Goal: Task Accomplishment & Management: Use online tool/utility

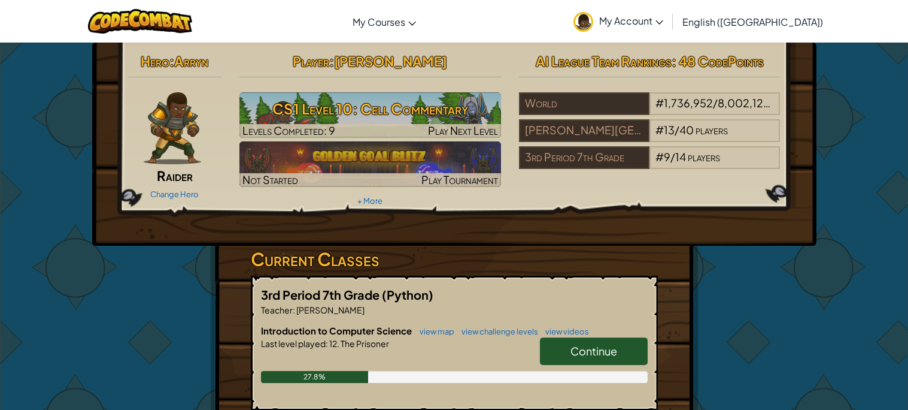
click at [572, 338] on link "Continue" at bounding box center [594, 351] width 108 height 28
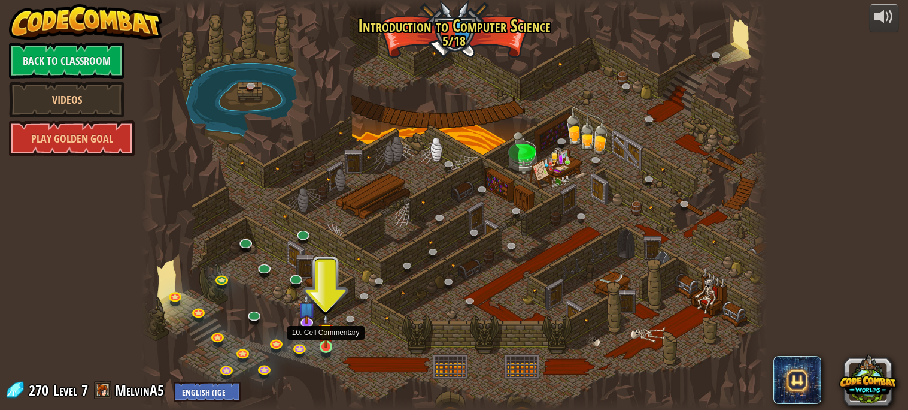
click at [326, 343] on img at bounding box center [326, 330] width 15 height 35
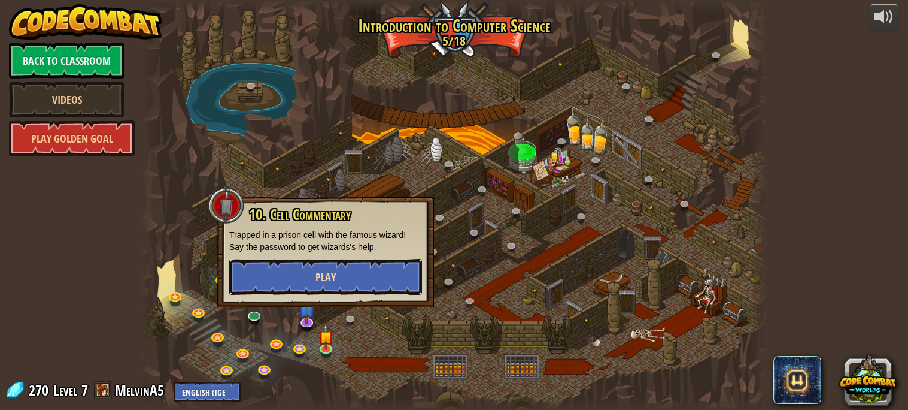
click at [361, 264] on button "Play" at bounding box center [325, 277] width 193 height 36
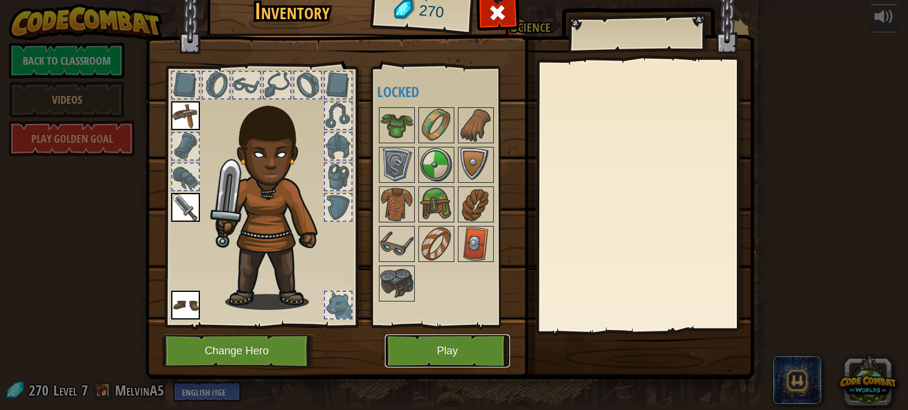
click at [447, 360] on button "Play" at bounding box center [447, 350] width 125 height 33
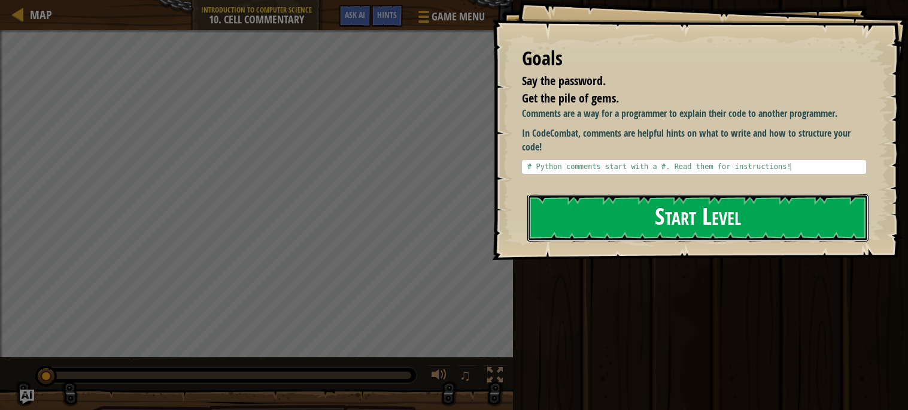
click at [662, 202] on button "Start Level" at bounding box center [698, 217] width 341 height 47
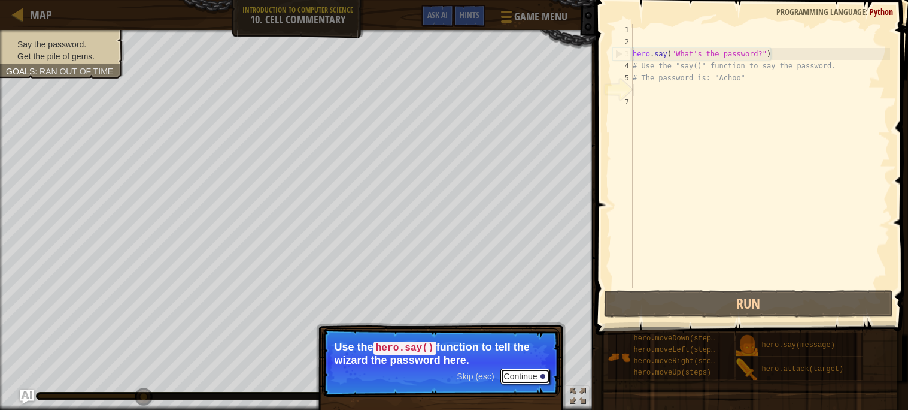
click at [516, 375] on button "Continue" at bounding box center [526, 376] width 50 height 16
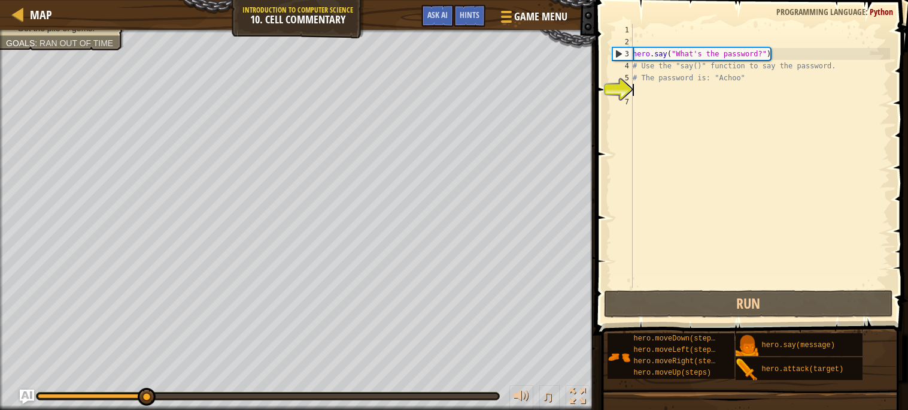
scroll to position [5, 0]
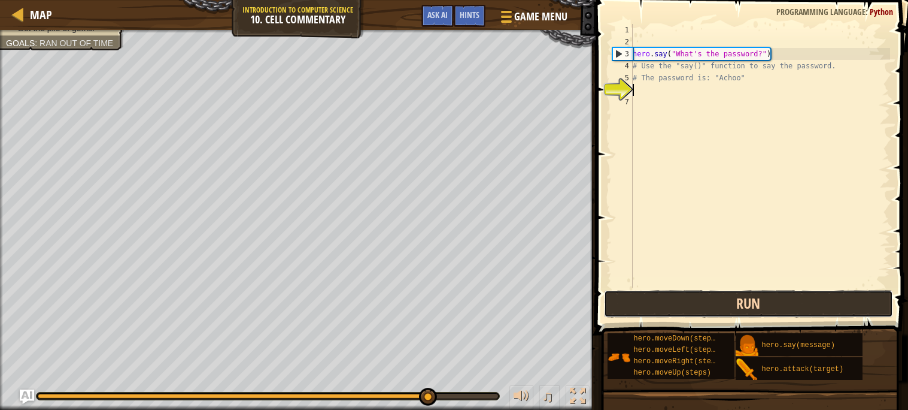
click at [678, 298] on button "Run" at bounding box center [748, 304] width 289 height 28
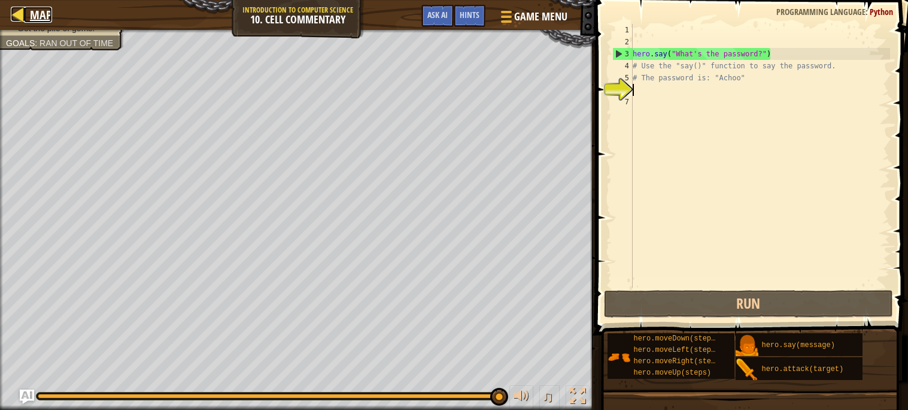
click at [13, 8] on div at bounding box center [18, 14] width 15 height 15
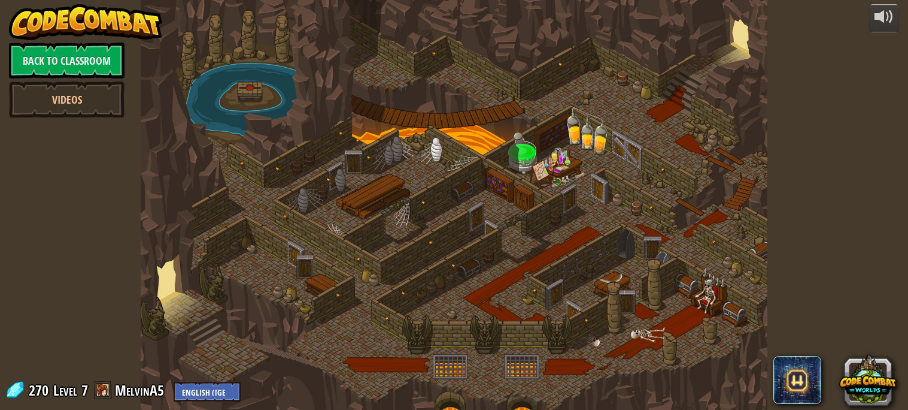
click at [498, 257] on div at bounding box center [454, 205] width 626 height 410
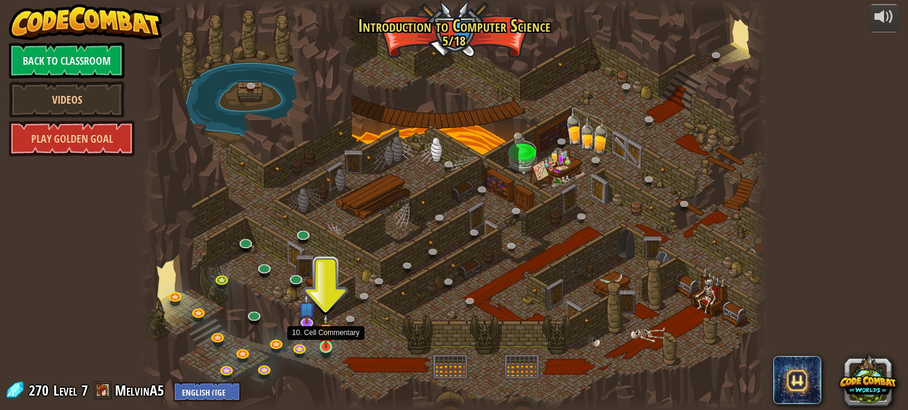
click at [320, 346] on img at bounding box center [326, 330] width 15 height 35
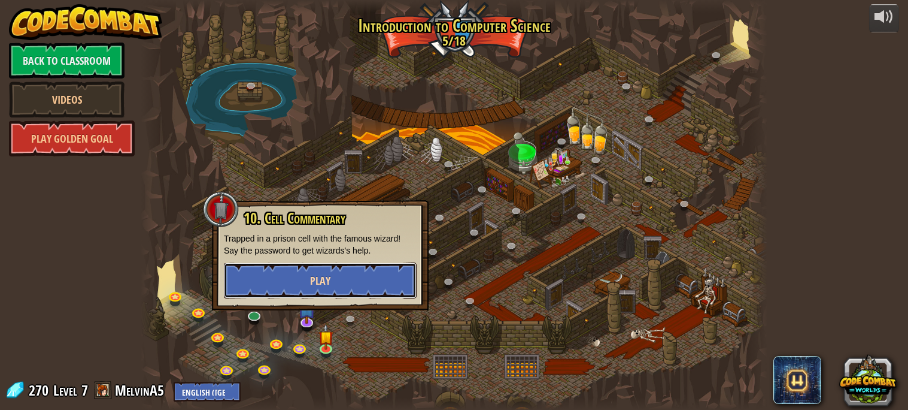
click at [308, 281] on button "Play" at bounding box center [320, 280] width 193 height 36
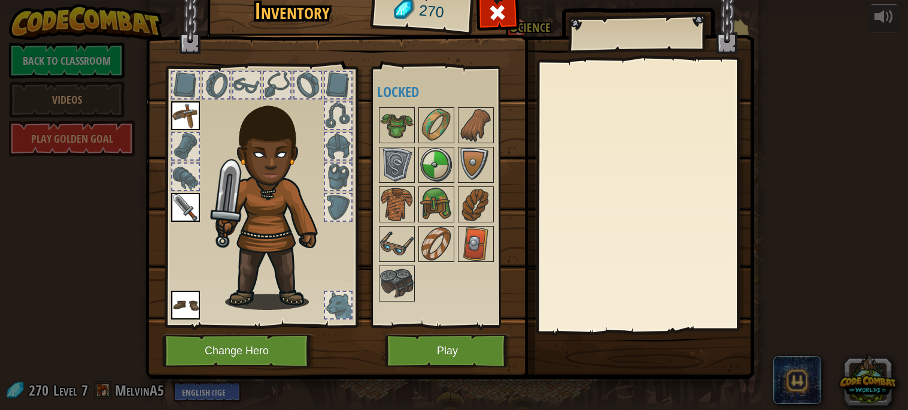
click at [587, 244] on div "Inventory 270 Available Equip Equip Equip (double-click to equip) Locked Equip …" at bounding box center [454, 182] width 609 height 395
click at [587, 244] on div at bounding box center [645, 195] width 211 height 269
click at [432, 354] on button "Play" at bounding box center [447, 350] width 125 height 33
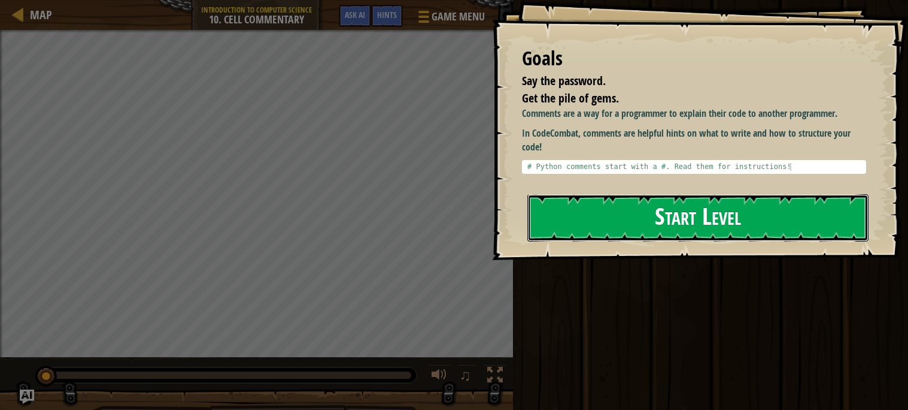
click at [692, 199] on button "Start Level" at bounding box center [698, 217] width 341 height 47
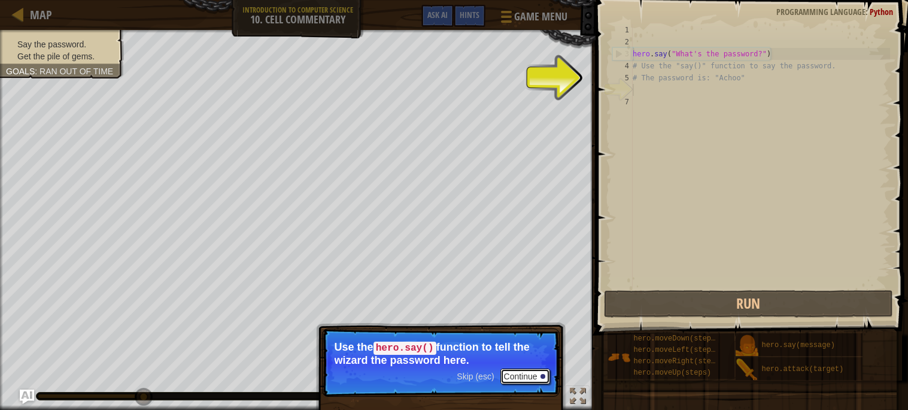
click at [540, 375] on button "Continue" at bounding box center [526, 376] width 50 height 16
